Goal: Navigation & Orientation: Find specific page/section

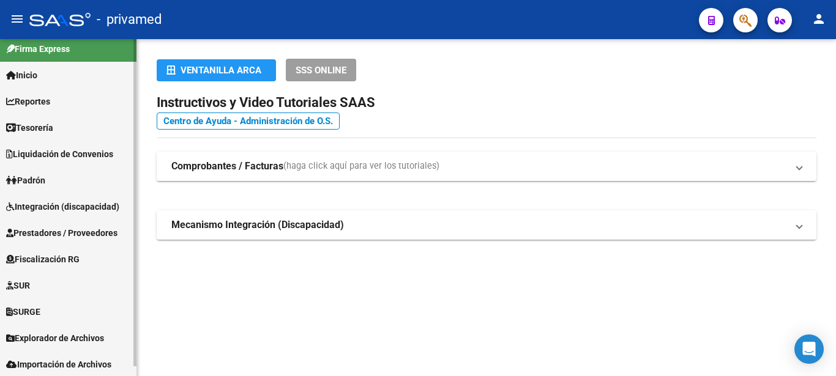
scroll to position [10, 0]
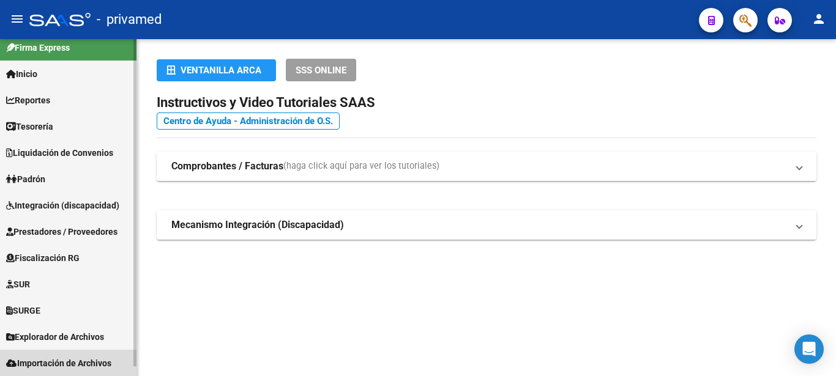
click at [102, 362] on span "Importación de Archivos" at bounding box center [58, 363] width 105 height 13
click at [79, 331] on span "Explorador de Archivos" at bounding box center [55, 336] width 98 height 13
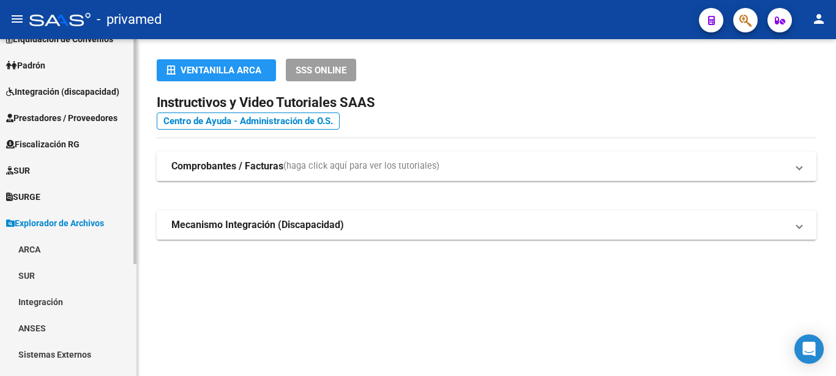
scroll to position [133, 0]
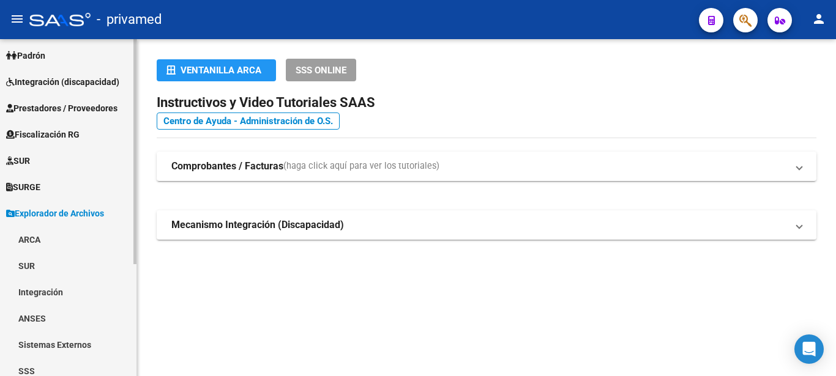
click at [137, 278] on mat-sidenav-container "Firma Express Inicio Calendario SSS Instructivos Contacto OS Reportes Tablero d…" at bounding box center [418, 207] width 836 height 337
click at [46, 236] on link "ARCA" at bounding box center [68, 239] width 136 height 26
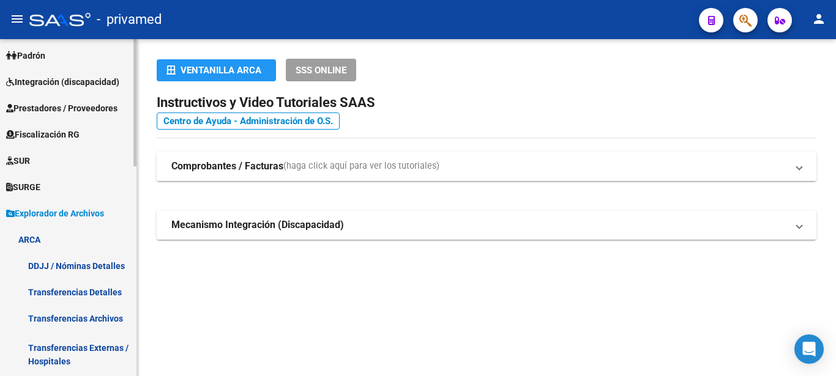
click at [87, 317] on link "Transferencias Archivos" at bounding box center [68, 318] width 136 height 26
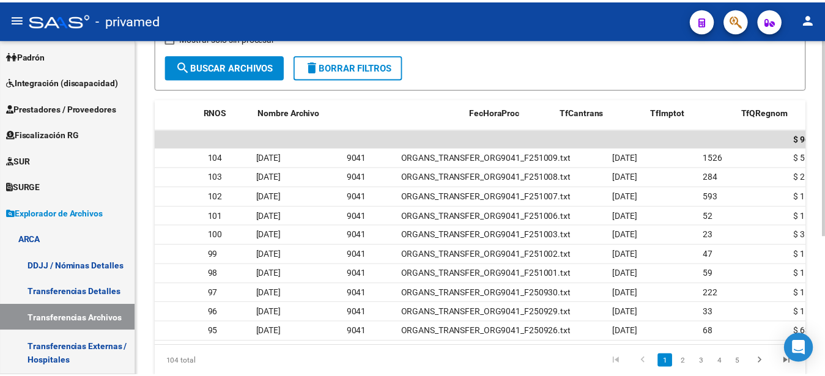
scroll to position [0, 197]
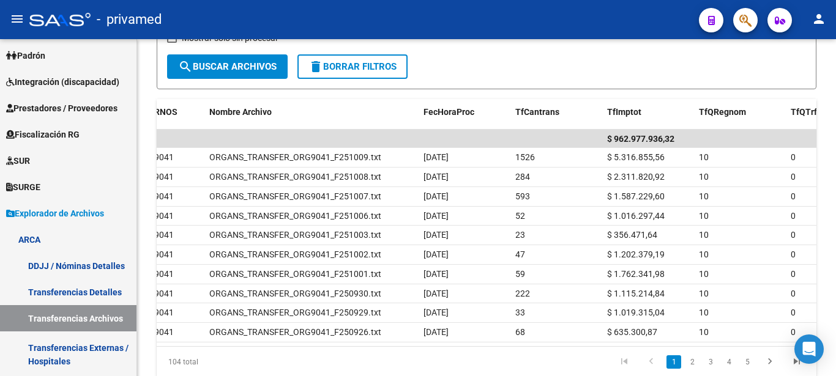
click at [823, 19] on mat-icon "person" at bounding box center [818, 19] width 15 height 15
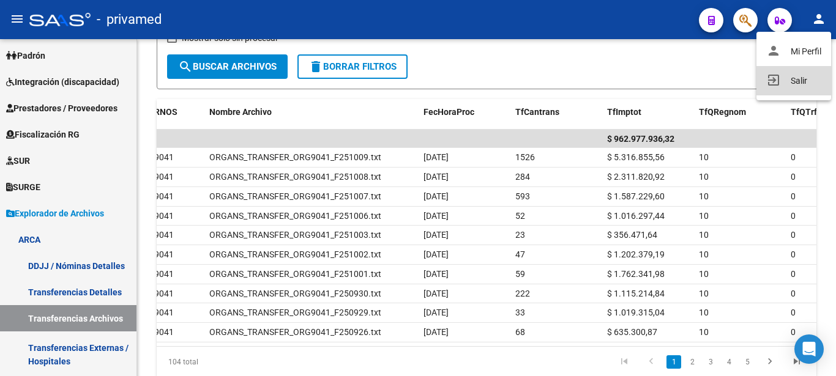
click at [800, 84] on button "exit_to_app Salir" at bounding box center [793, 80] width 75 height 29
